Goal: Navigation & Orientation: Find specific page/section

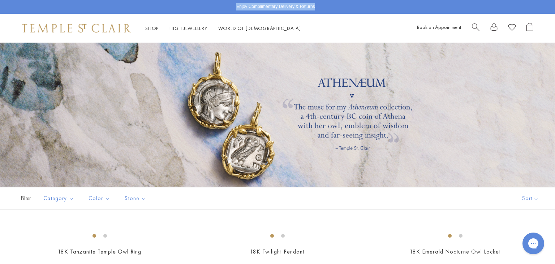
drag, startPoint x: 234, startPoint y: 8, endPoint x: 321, endPoint y: 11, distance: 87.2
click at [321, 11] on div "Enjoy Complimentary Delivery & Returns" at bounding box center [277, 7] width 555 height 14
click at [326, 30] on div "Shop Shop Categories Amulets Pendants & Charms Lockets Chains & Leather Cords E…" at bounding box center [277, 28] width 555 height 29
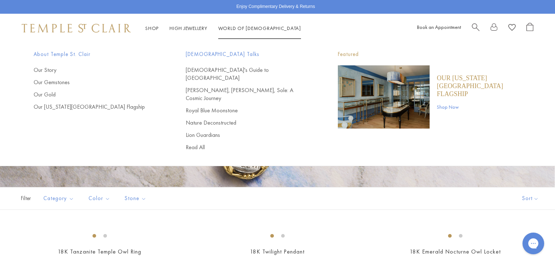
click at [384, 93] on img "Main navigation" at bounding box center [384, 96] width 92 height 63
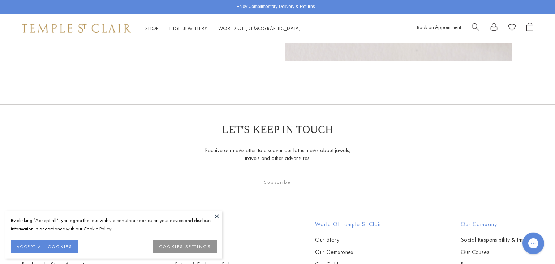
scroll to position [568, 0]
click at [215, 217] on button at bounding box center [216, 216] width 11 height 11
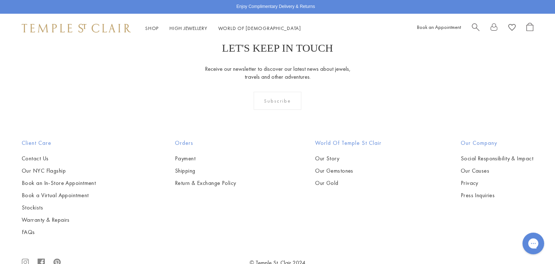
scroll to position [668, 0]
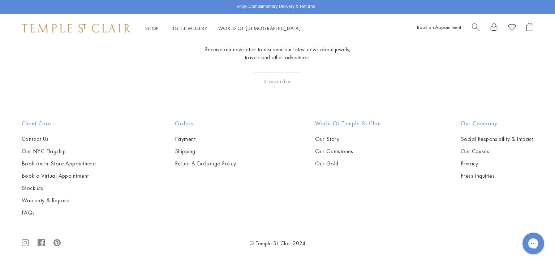
click at [82, 27] on img at bounding box center [76, 28] width 109 height 9
